Goal: Task Accomplishment & Management: Complete application form

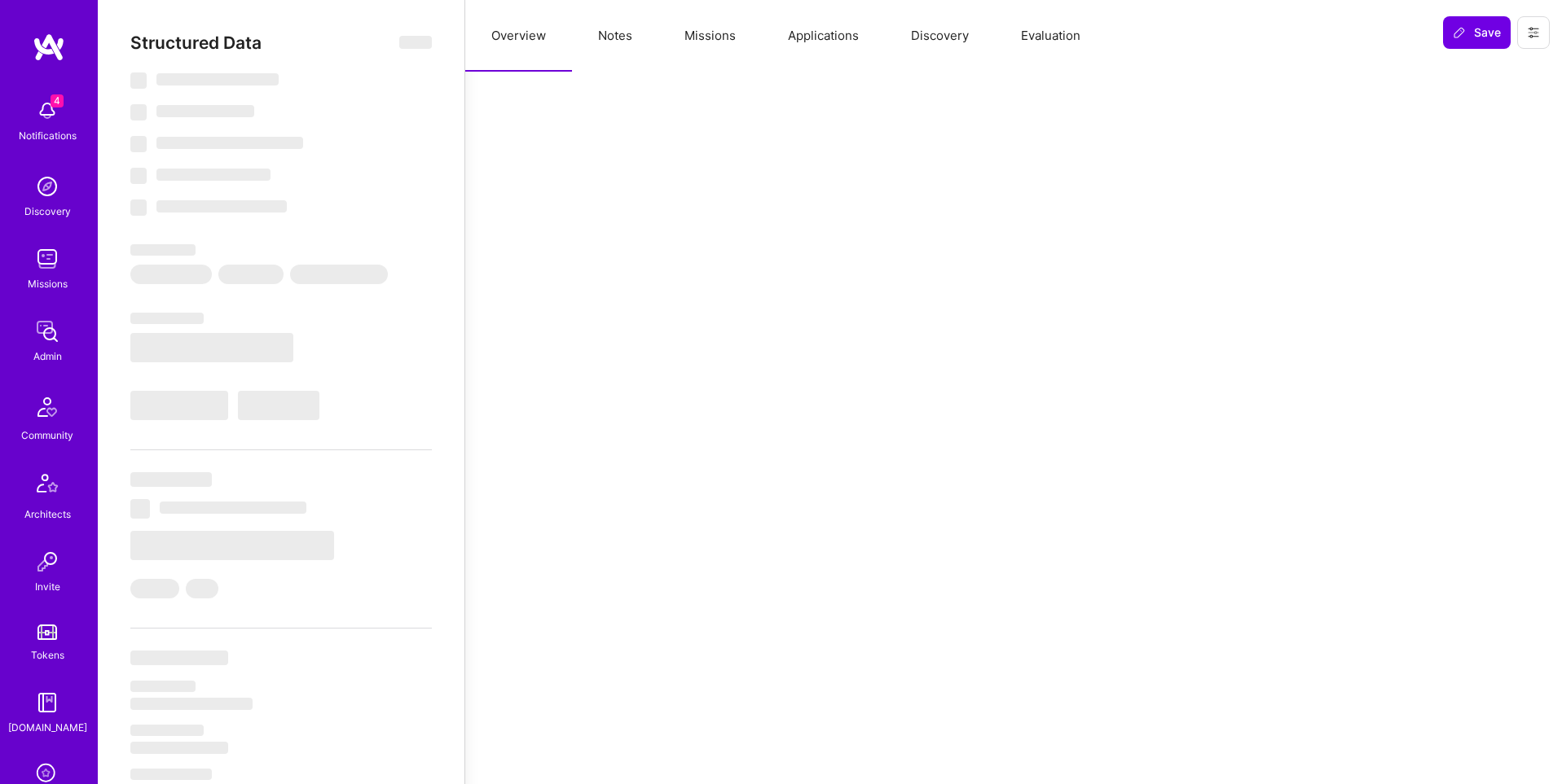
click at [819, 29] on button "Applications" at bounding box center [822, 35] width 123 height 71
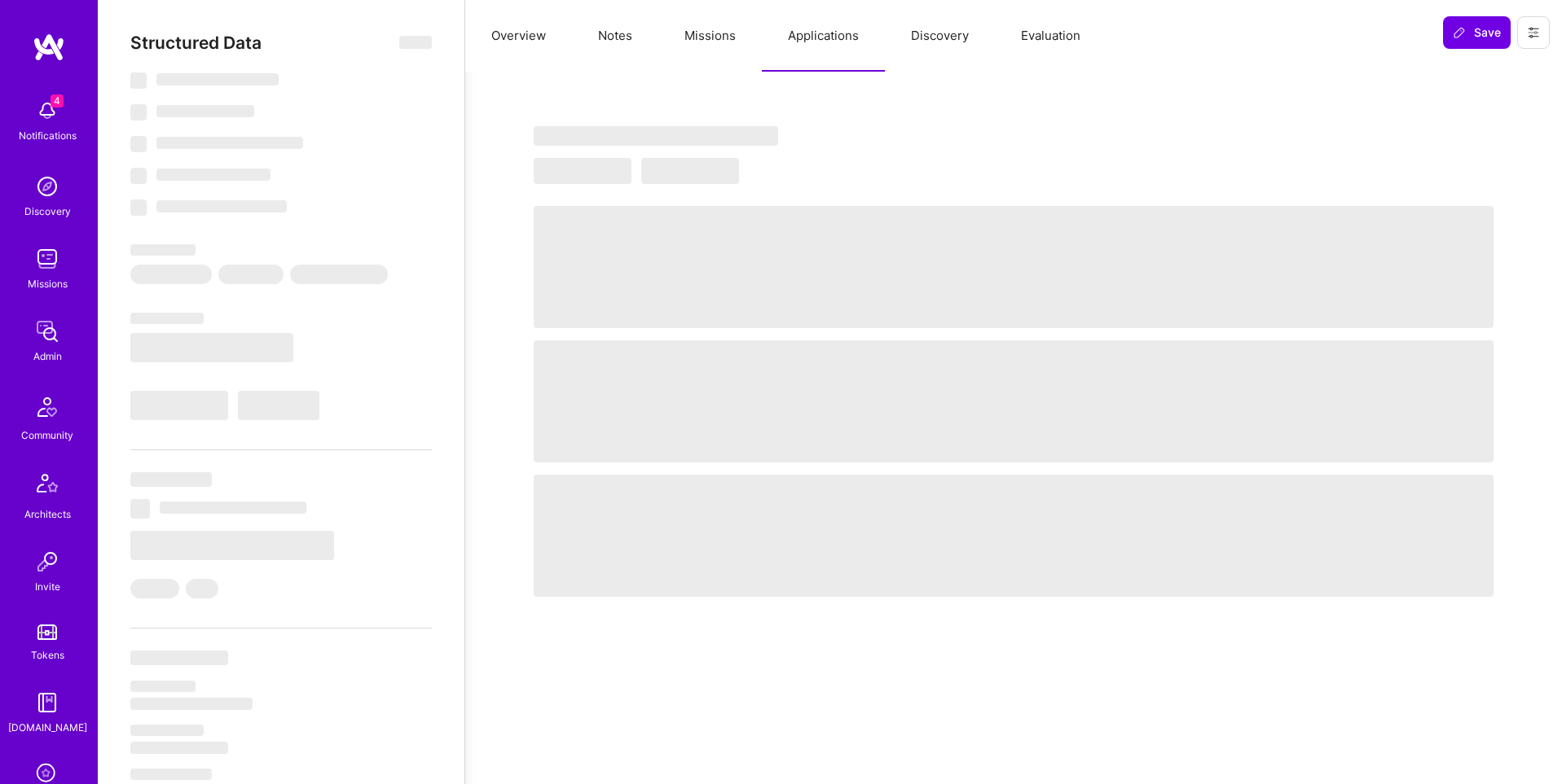
select select "Right Now"
select select "7"
select select "6"
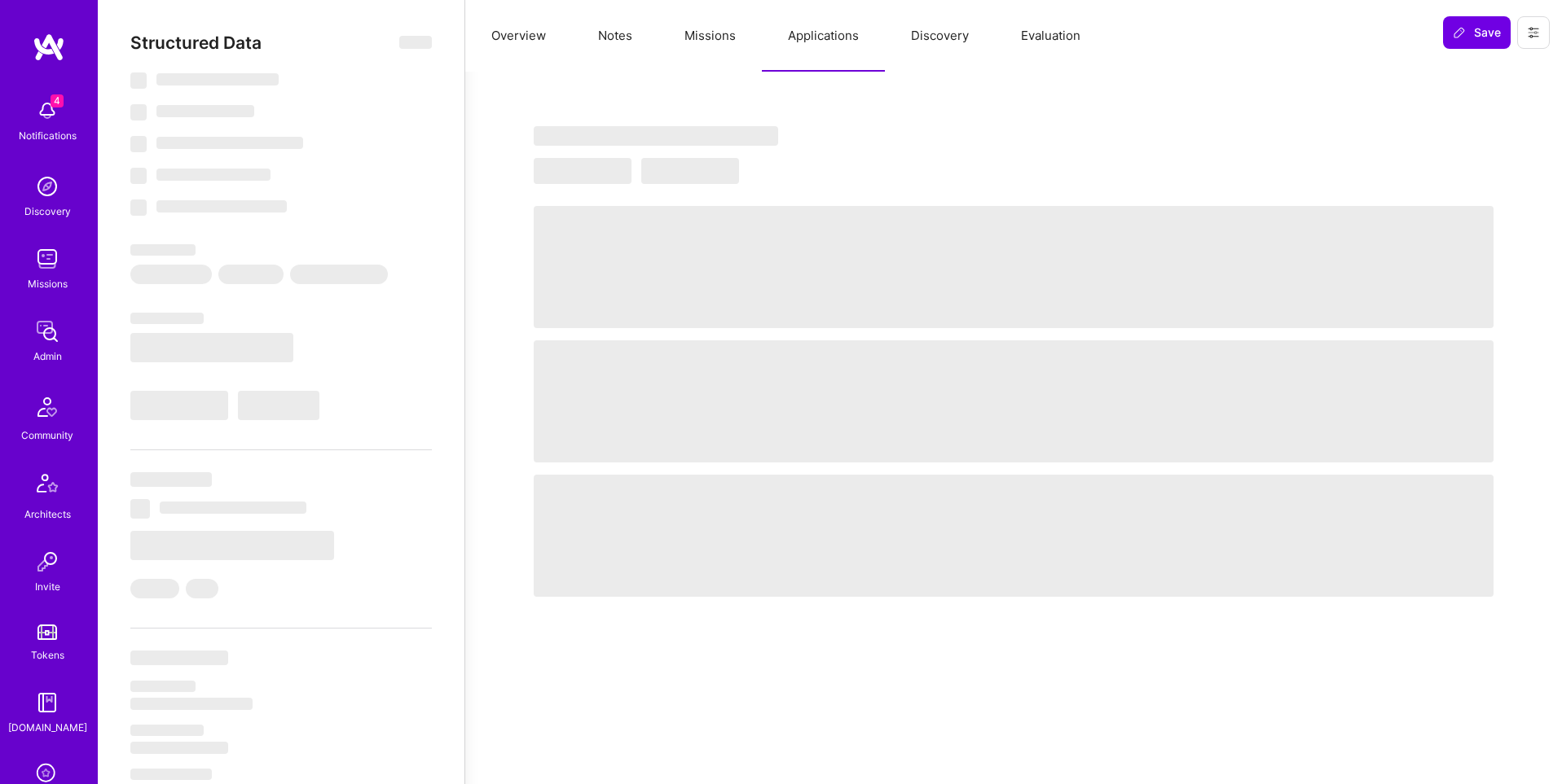
select select "IN"
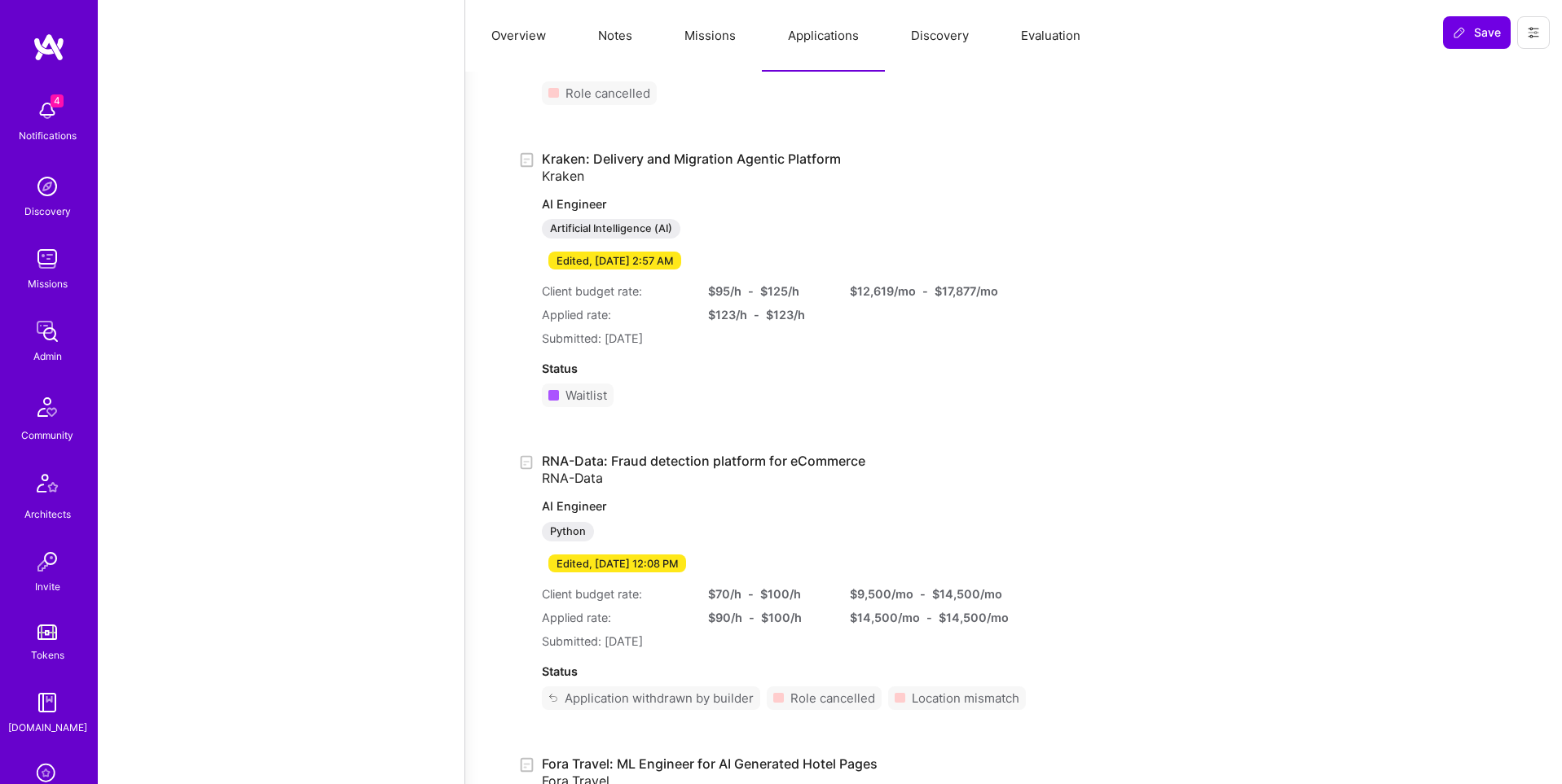
scroll to position [9690, 0]
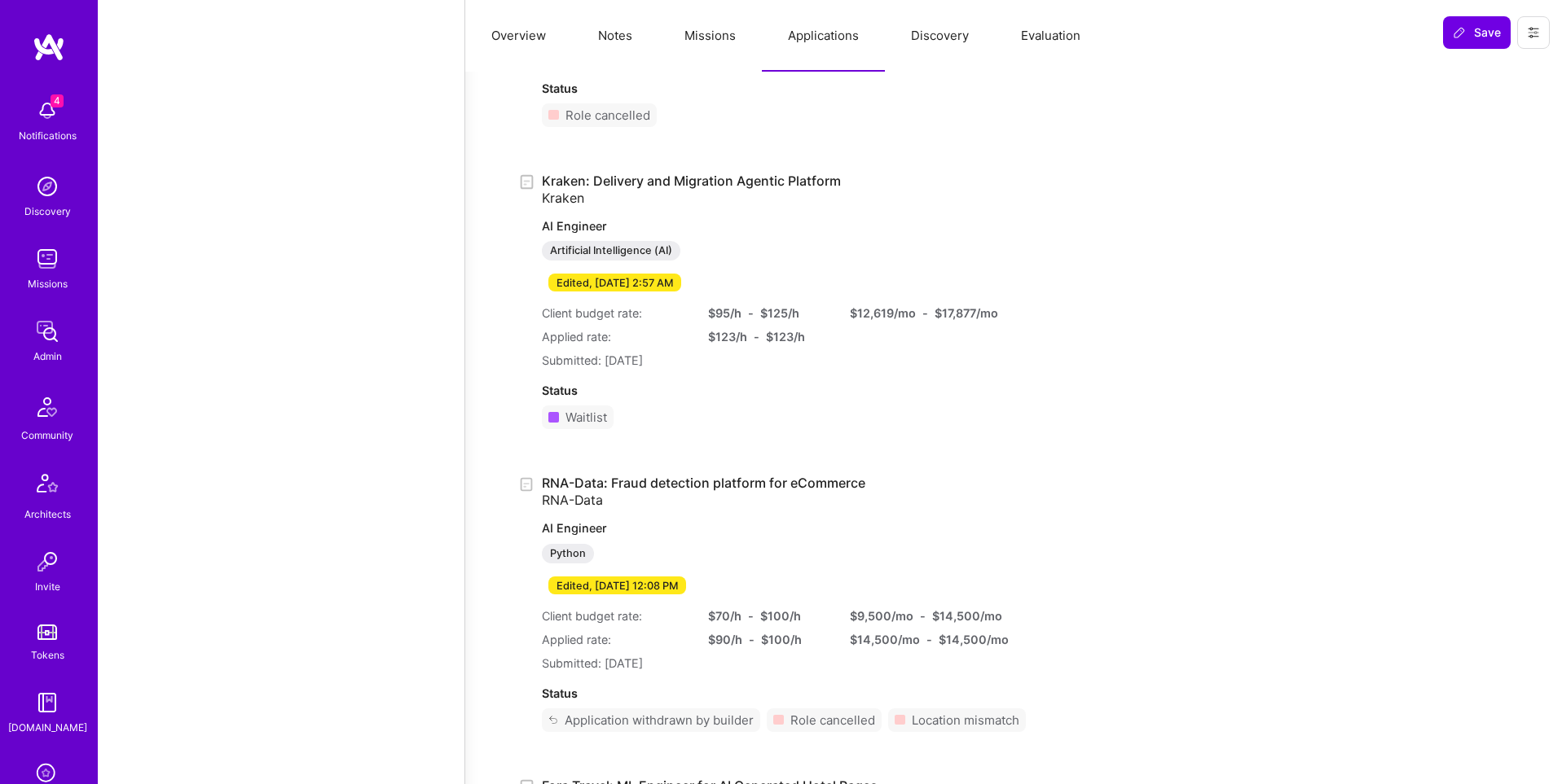
click at [635, 181] on link "Kraken: Delivery and Migration Agentic Platform Kraken AI Engineer Artificial I…" at bounding box center [757, 231] width 430 height 118
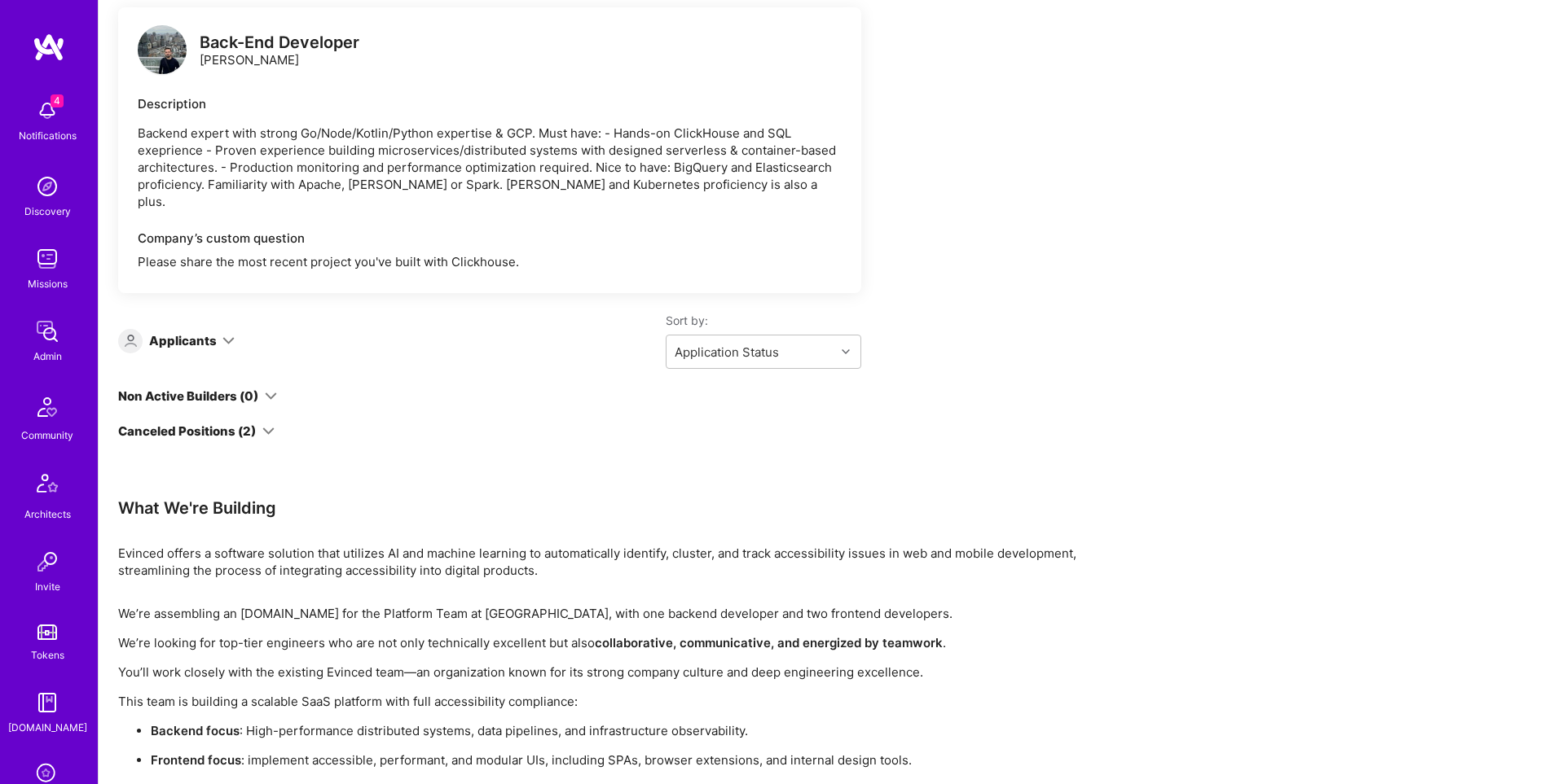
scroll to position [415, 0]
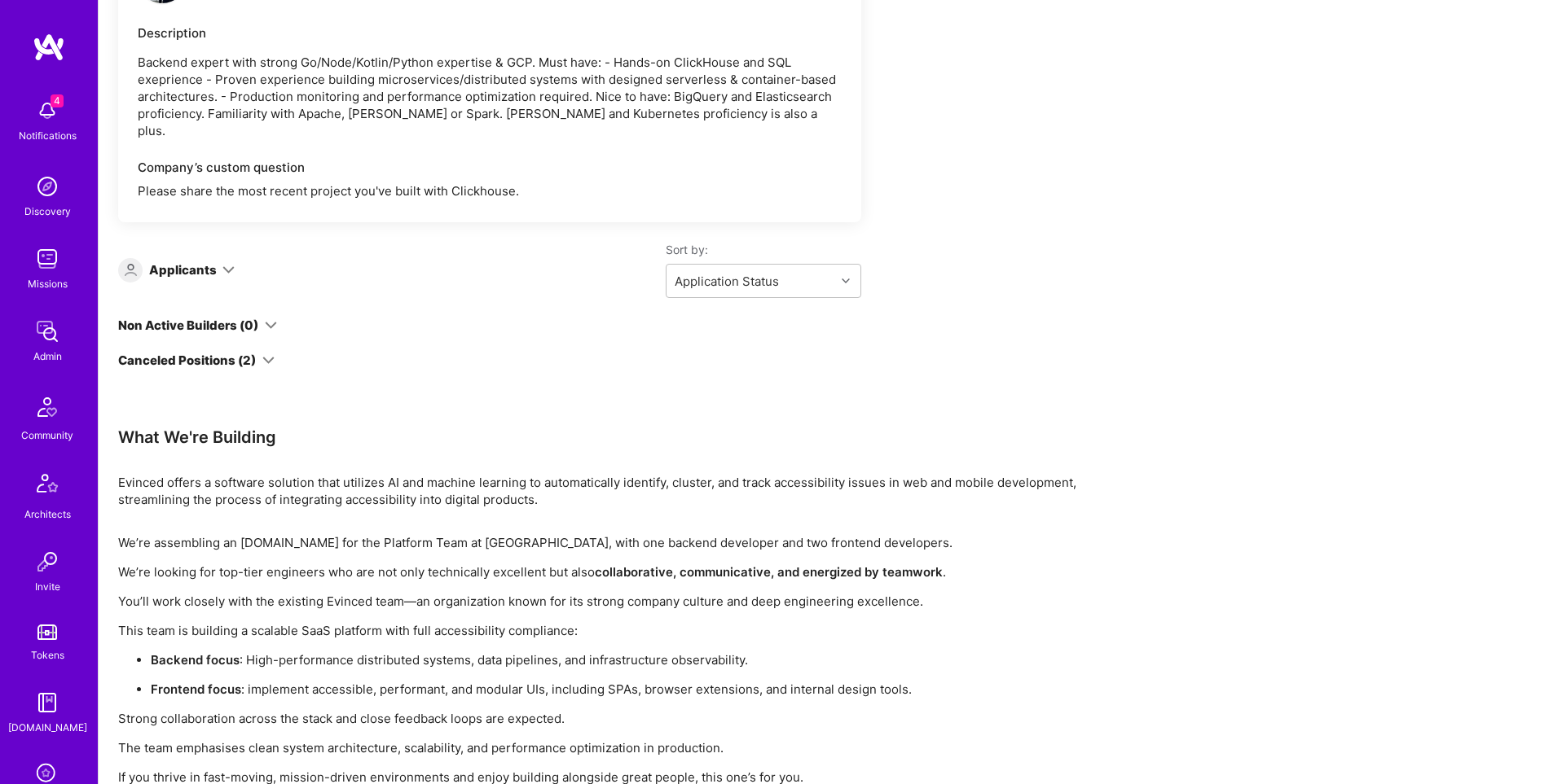
click at [267, 354] on icon at bounding box center [268, 360] width 12 height 12
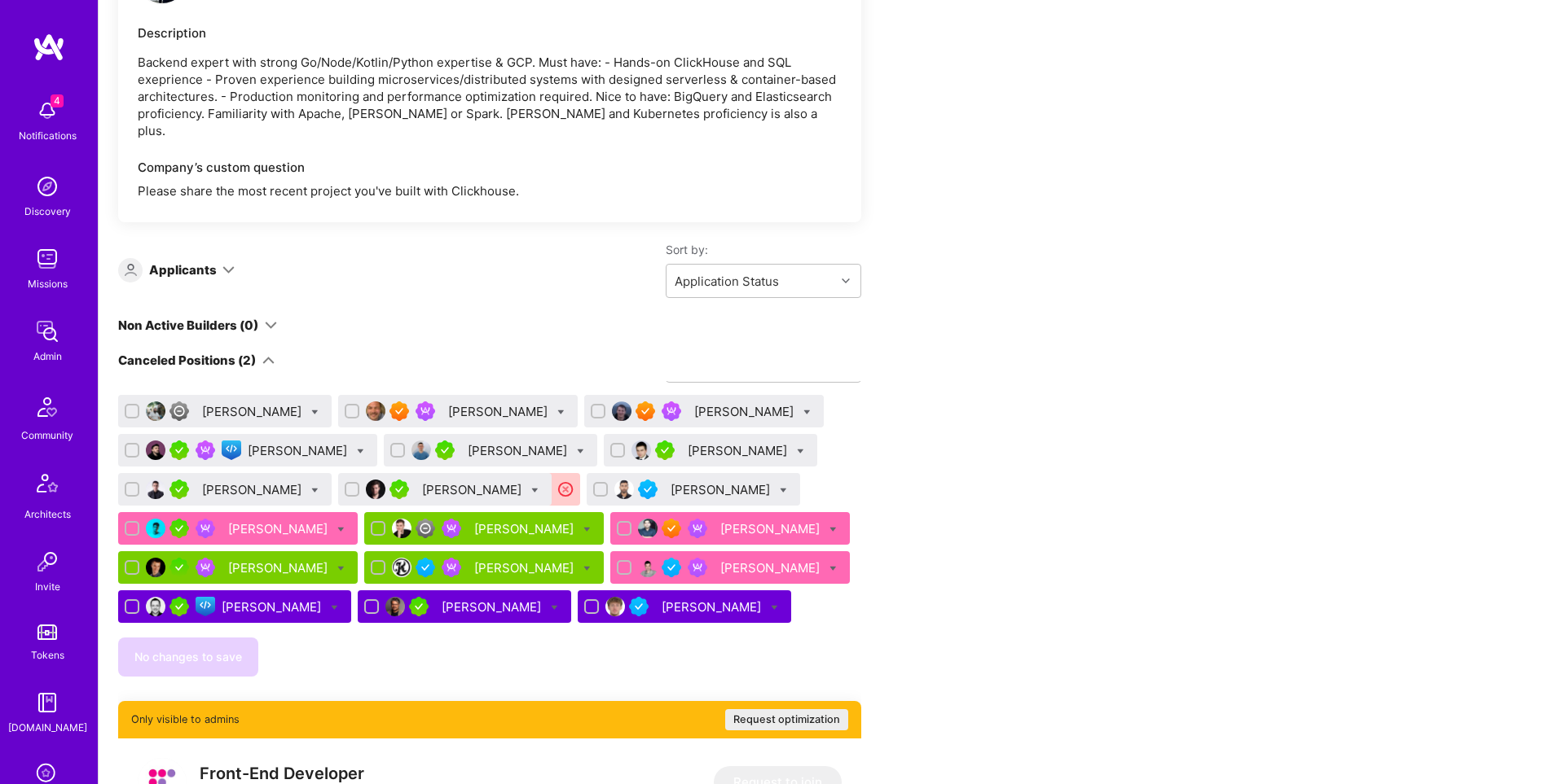
scroll to position [628, 0]
